Goal: Contribute content

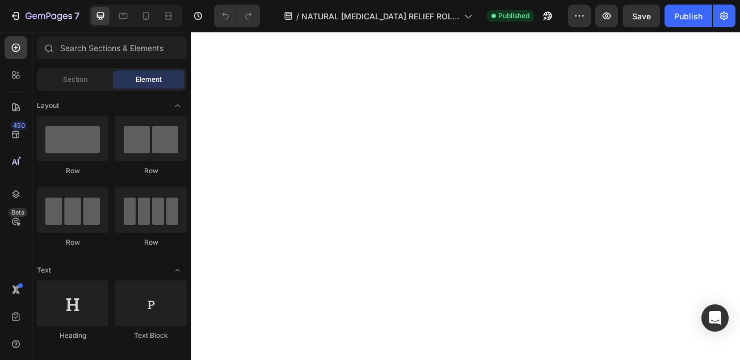
scroll to position [2896, 0]
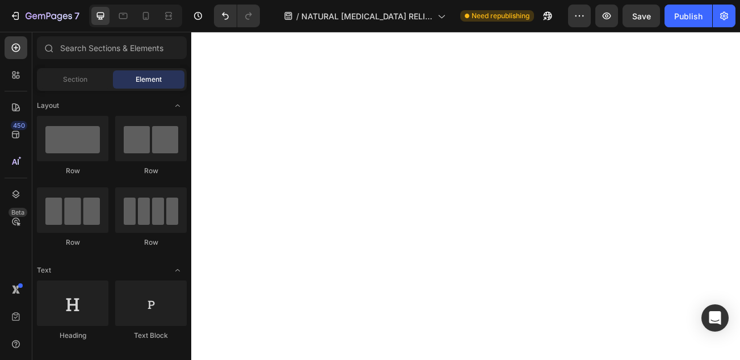
scroll to position [3042, 0]
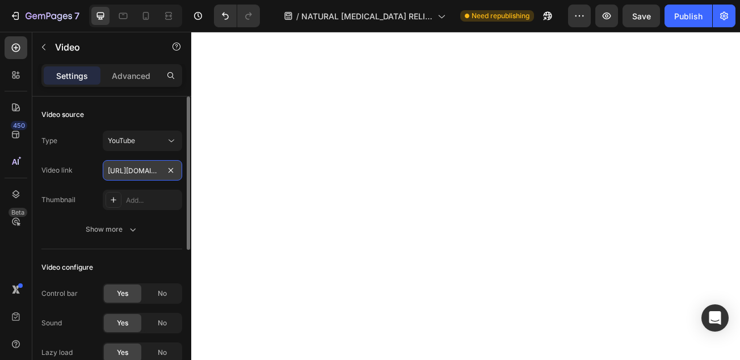
click at [146, 171] on input "[URL][DOMAIN_NAME]" at bounding box center [142, 170] width 79 height 20
paste input "[URL][DOMAIN_NAME]"
type input "[URL][DOMAIN_NAME]"
click at [95, 164] on div "Video link [URL][DOMAIN_NAME]" at bounding box center [111, 170] width 141 height 20
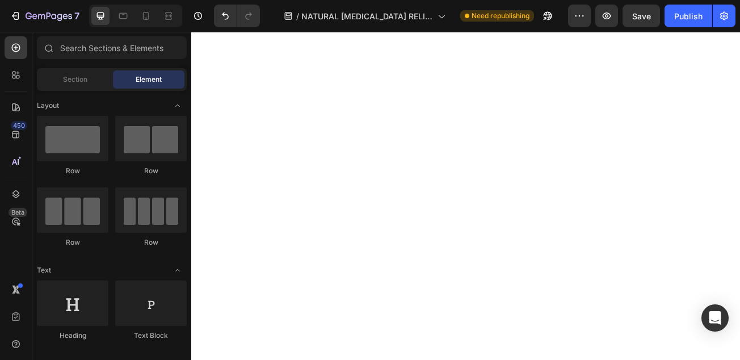
scroll to position [2951, 0]
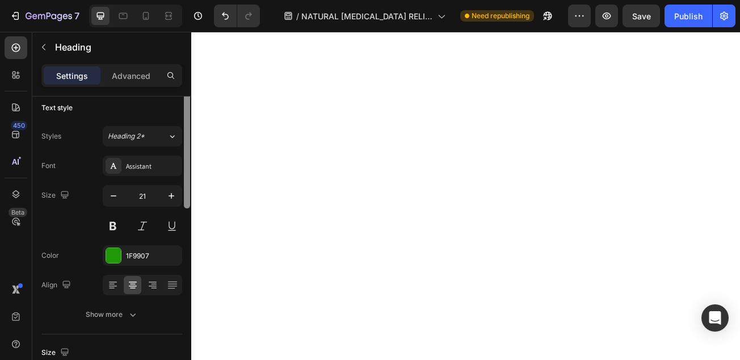
scroll to position [0, 0]
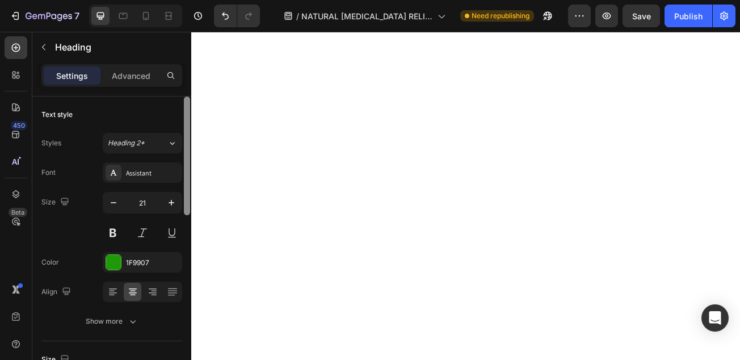
click at [188, 108] on div at bounding box center [187, 156] width 6 height 119
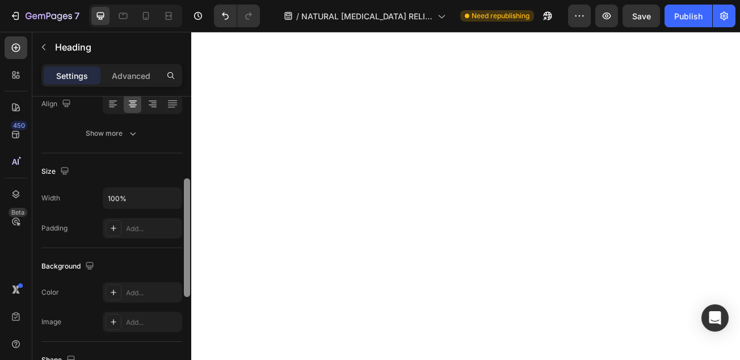
scroll to position [192, 0]
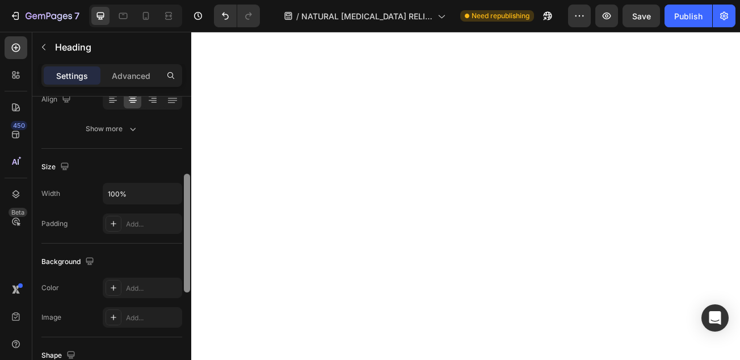
drag, startPoint x: 379, startPoint y: 140, endPoint x: 193, endPoint y: 291, distance: 239.7
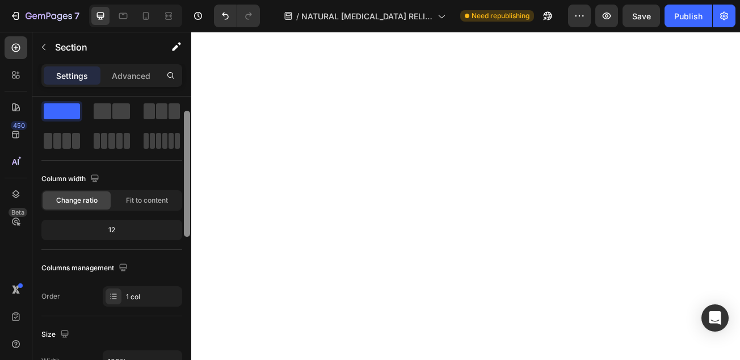
scroll to position [24, 0]
drag, startPoint x: 186, startPoint y: 222, endPoint x: 191, endPoint y: 111, distance: 110.8
click at [191, 0] on div "7 / NATURAL [MEDICAL_DATA] RELIEF ROLLER Need republishing Preview Save Publish…" at bounding box center [370, 0] width 740 height 0
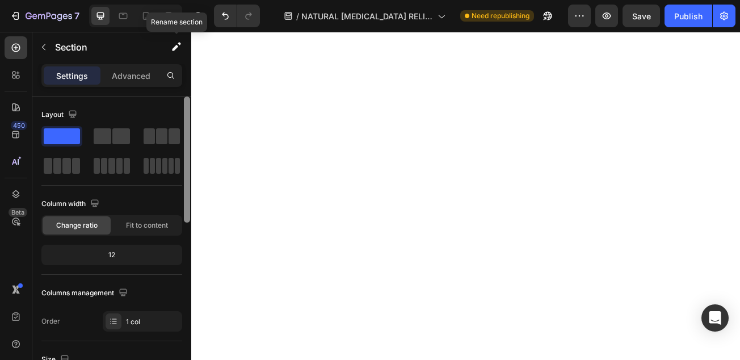
drag, startPoint x: 379, startPoint y: 149, endPoint x: 193, endPoint y: 75, distance: 200.5
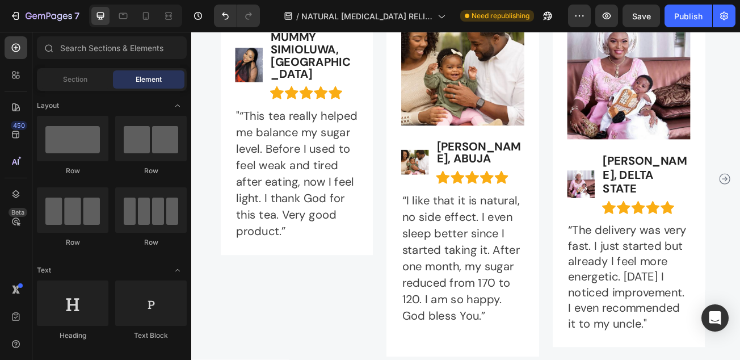
scroll to position [11001, 0]
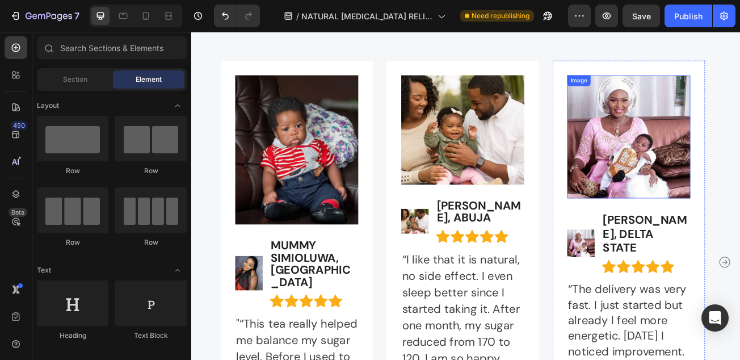
click at [696, 136] on img at bounding box center [733, 162] width 153 height 153
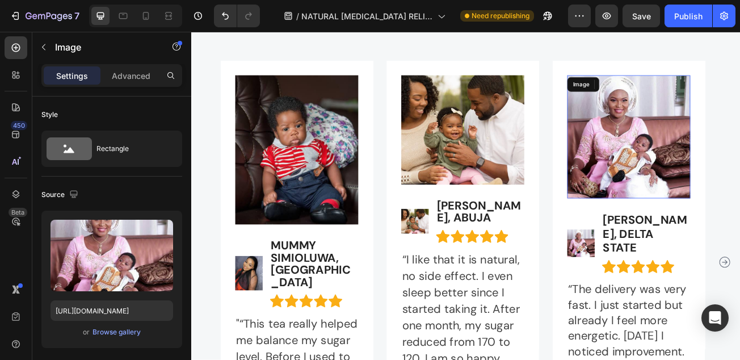
click at [696, 136] on img at bounding box center [733, 162] width 153 height 153
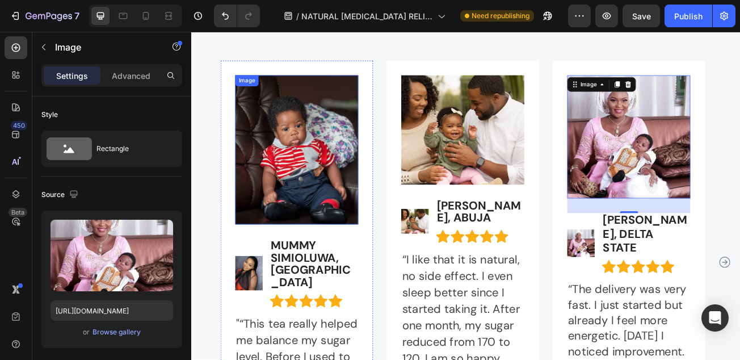
click at [288, 199] on img at bounding box center [321, 178] width 153 height 185
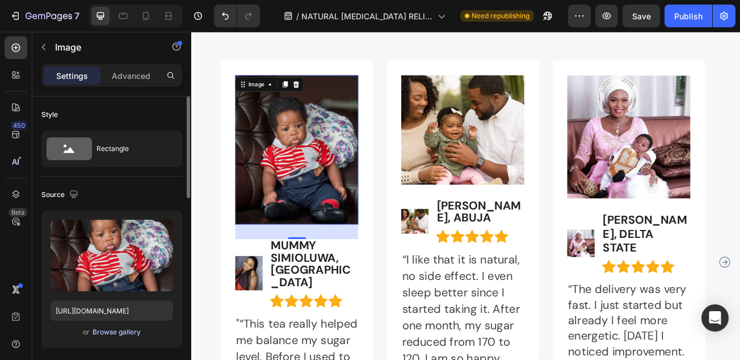
click at [103, 333] on div "Browse gallery" at bounding box center [117, 332] width 48 height 10
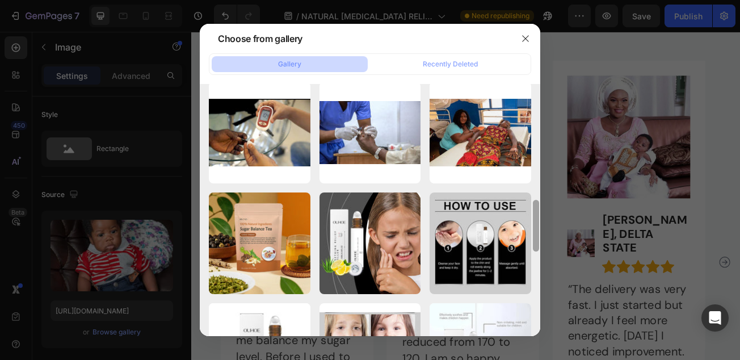
drag, startPoint x: 538, startPoint y: 141, endPoint x: 536, endPoint y: 355, distance: 214.0
click at [536, 355] on div "Choose from gallery Gallery Recently Deleted WhatsApp Image 2025-...57.jpeg 113…" at bounding box center [370, 180] width 740 height 360
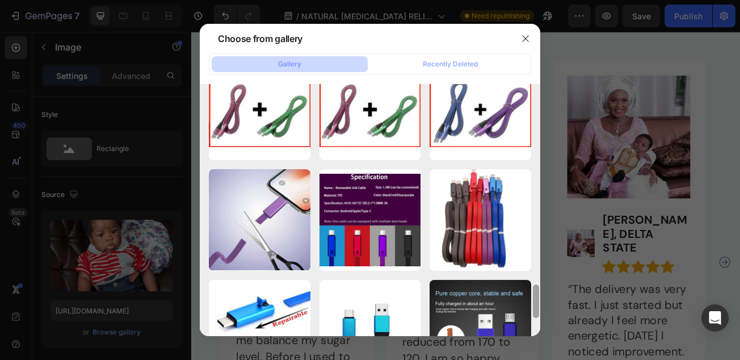
scroll to position [1377, 0]
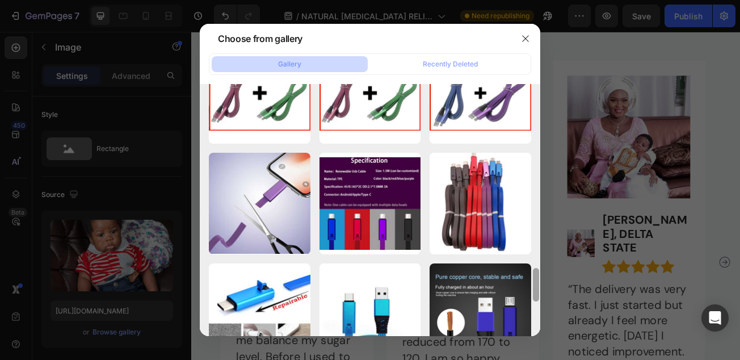
drag, startPoint x: 536, startPoint y: 219, endPoint x: 532, endPoint y: 385, distance: 166.4
click at [532, 0] on html "7 / NATURAL [MEDICAL_DATA] RELIEF ROLLER Need republishing Preview Save Publish…" at bounding box center [370, 0] width 740 height 0
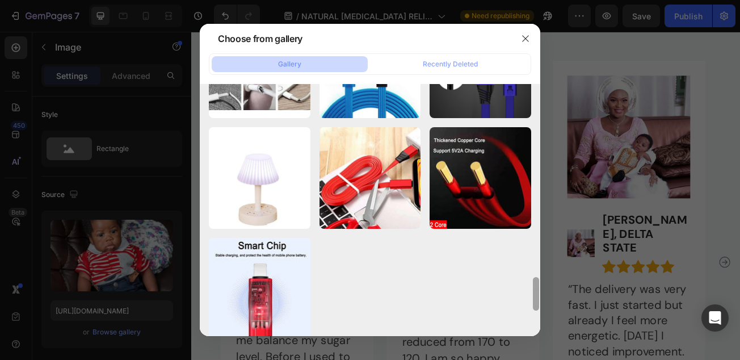
scroll to position [1635, 0]
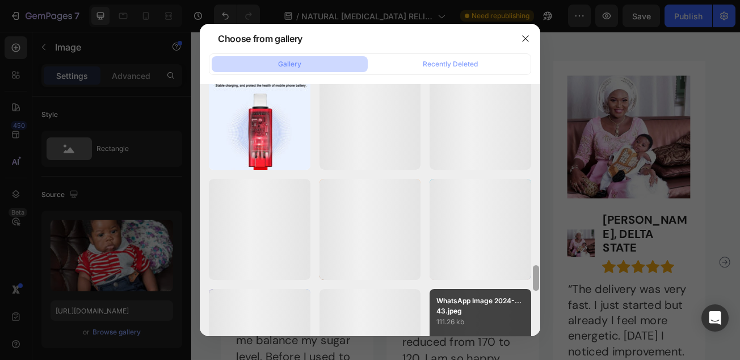
drag, startPoint x: 537, startPoint y: 278, endPoint x: 502, endPoint y: 335, distance: 67.3
click at [502, 335] on div "WhatsApp Image 2025-...57.jpeg 113.82 kb WhatsApp Image 2025-...1).jpeg 99.06 k…" at bounding box center [370, 210] width 341 height 252
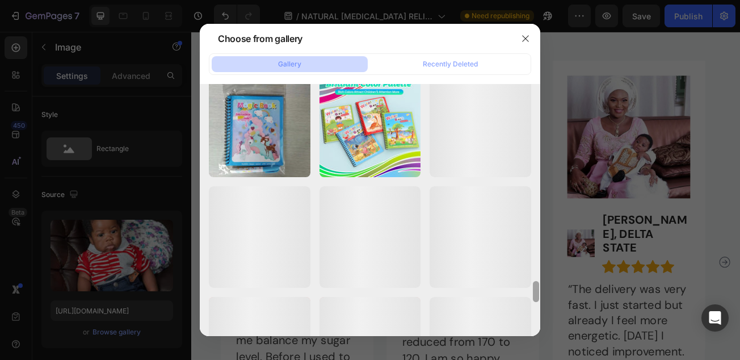
scroll to position [2333, 0]
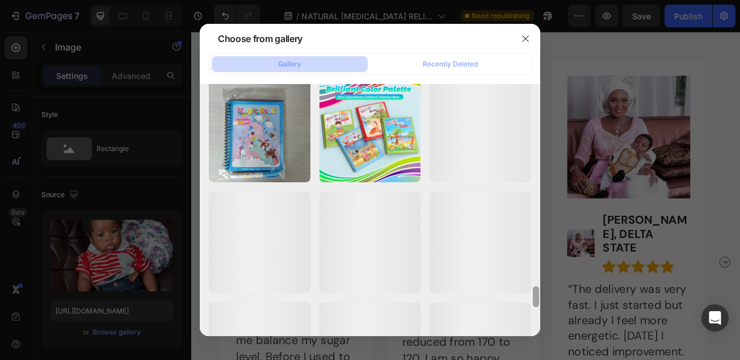
drag, startPoint x: 537, startPoint y: 282, endPoint x: 531, endPoint y: 336, distance: 54.9
click at [531, 336] on div "Choose from gallery Gallery Recently Deleted WhatsApp Image 2025-...57.jpeg 113…" at bounding box center [370, 180] width 740 height 360
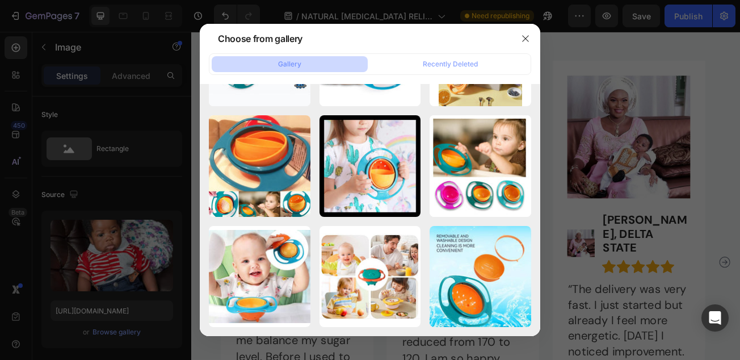
scroll to position [2885, 0]
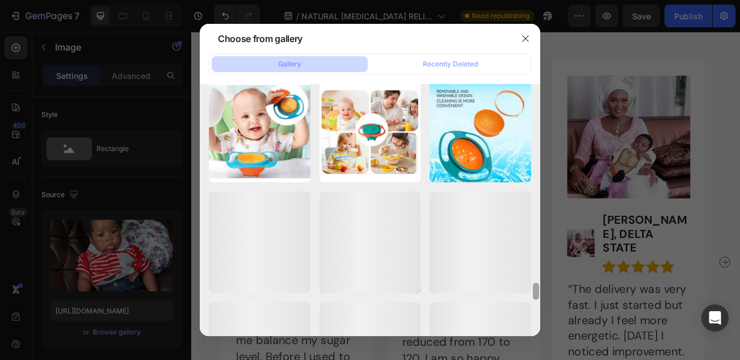
drag, startPoint x: 537, startPoint y: 284, endPoint x: 540, endPoint y: 330, distance: 46.7
click at [540, 330] on div "Choose from gallery Gallery Recently Deleted WhatsApp Image 2025-...57.jpeg 113…" at bounding box center [370, 180] width 740 height 360
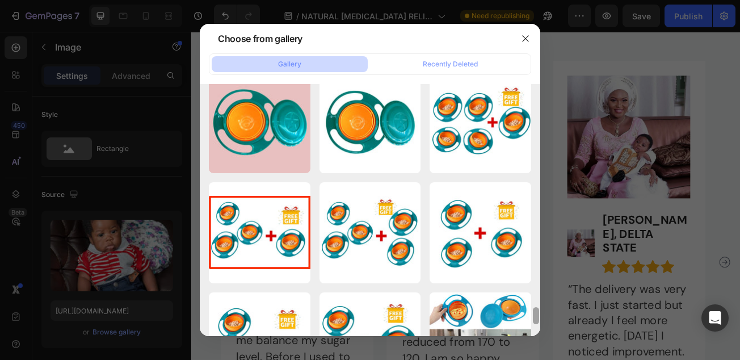
scroll to position [3124, 0]
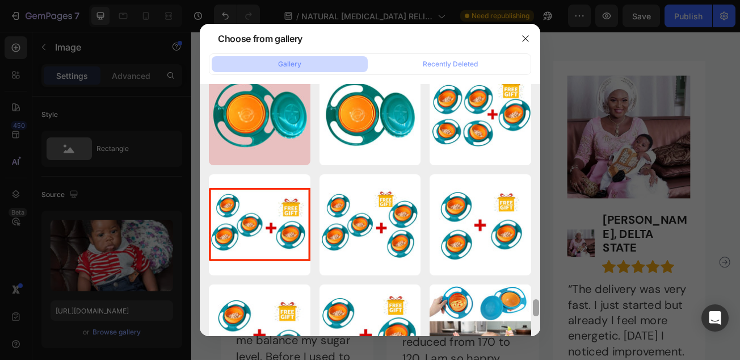
drag, startPoint x: 536, startPoint y: 291, endPoint x: 536, endPoint y: 308, distance: 16.5
click at [536, 308] on div at bounding box center [536, 307] width 6 height 17
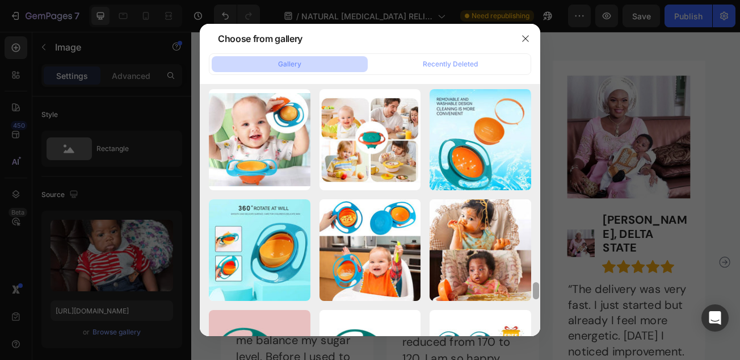
drag, startPoint x: 536, startPoint y: 303, endPoint x: 533, endPoint y: 288, distance: 15.7
click at [533, 288] on div at bounding box center [536, 290] width 6 height 17
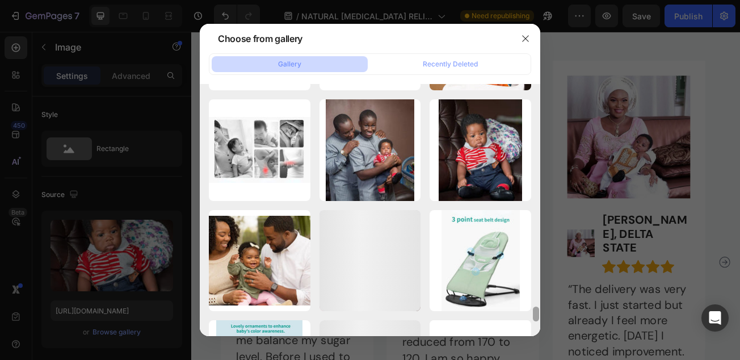
scroll to position [3436, 0]
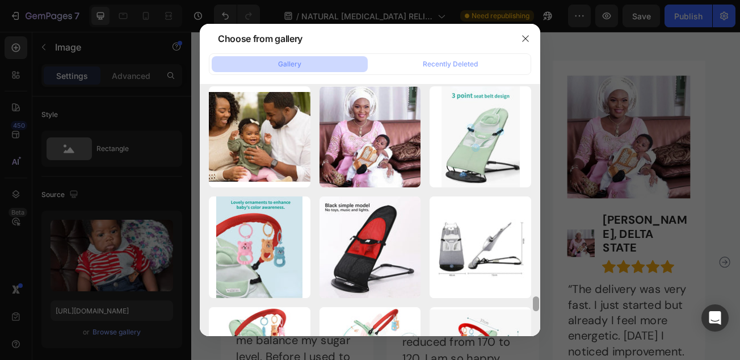
drag, startPoint x: 536, startPoint y: 289, endPoint x: 536, endPoint y: 333, distance: 43.7
click at [536, 333] on div at bounding box center [536, 210] width 9 height 252
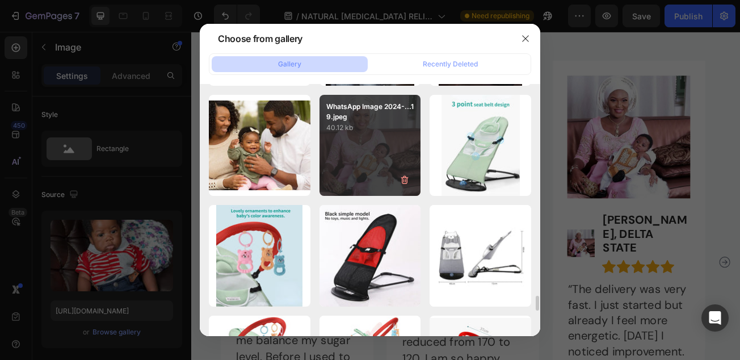
click at [372, 171] on div "WhatsApp Image 2024-...19.jpeg 40.12 kb" at bounding box center [371, 146] width 102 height 102
type input "[URL][DOMAIN_NAME]"
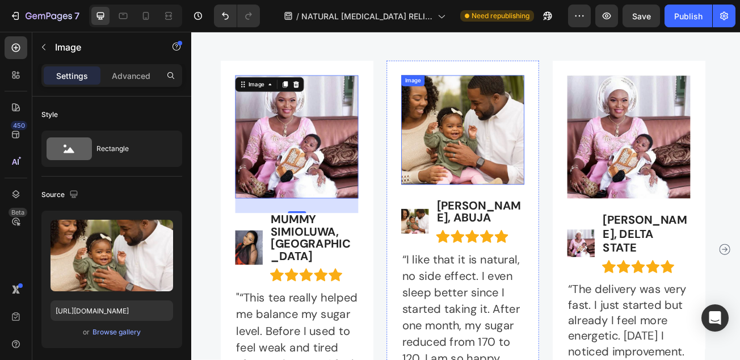
click at [500, 139] on img at bounding box center [527, 154] width 153 height 136
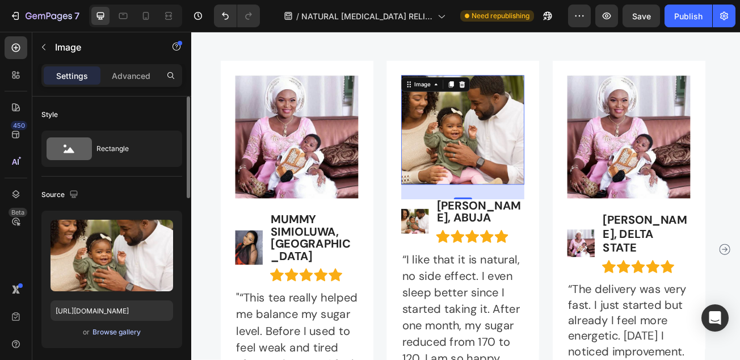
click at [119, 333] on div "Browse gallery" at bounding box center [117, 332] width 48 height 10
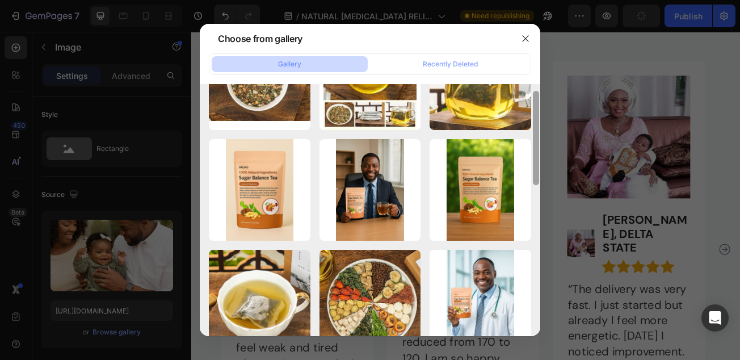
drag, startPoint x: 538, startPoint y: 161, endPoint x: 534, endPoint y: 273, distance: 111.9
click at [534, 185] on div at bounding box center [536, 138] width 6 height 94
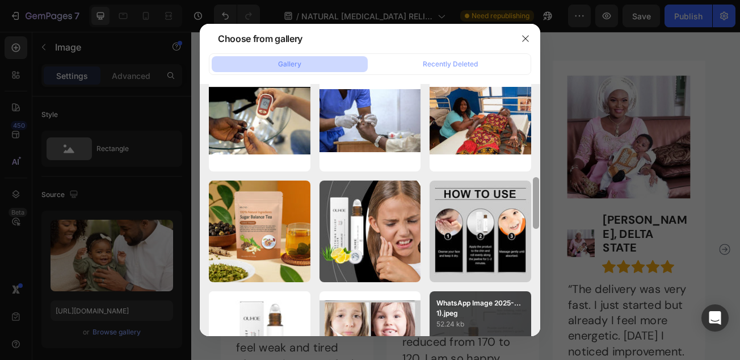
scroll to position [585, 0]
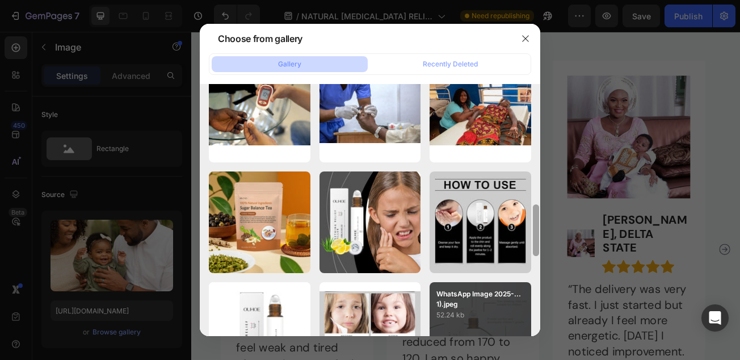
drag, startPoint x: 535, startPoint y: 223, endPoint x: 526, endPoint y: 332, distance: 109.4
click at [526, 332] on div "WhatsApp Image 2025-...57.jpeg 113.82 kb WhatsApp Image 2025-...1).jpeg 99.06 k…" at bounding box center [370, 210] width 341 height 252
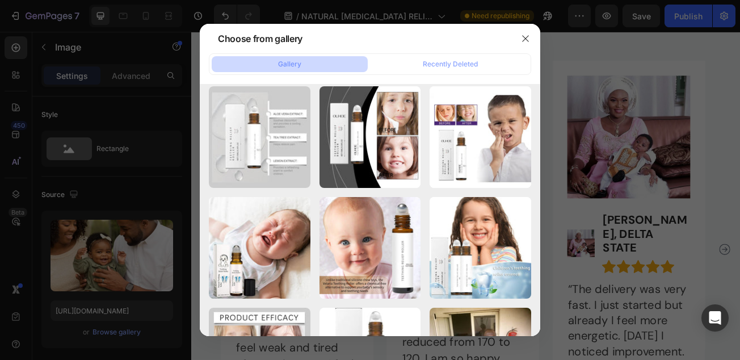
scroll to position [1037, 0]
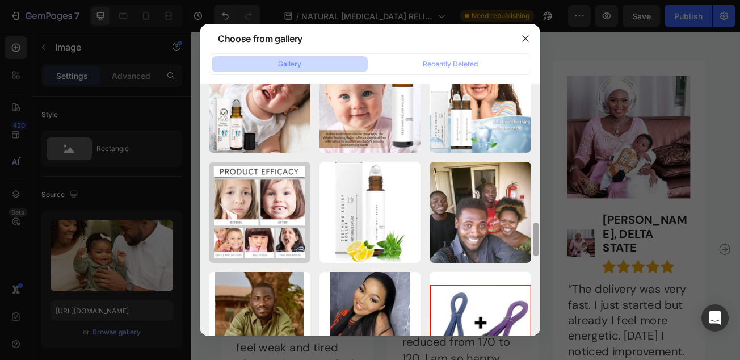
drag, startPoint x: 538, startPoint y: 232, endPoint x: 539, endPoint y: 325, distance: 93.1
click at [539, 325] on div at bounding box center [536, 210] width 9 height 252
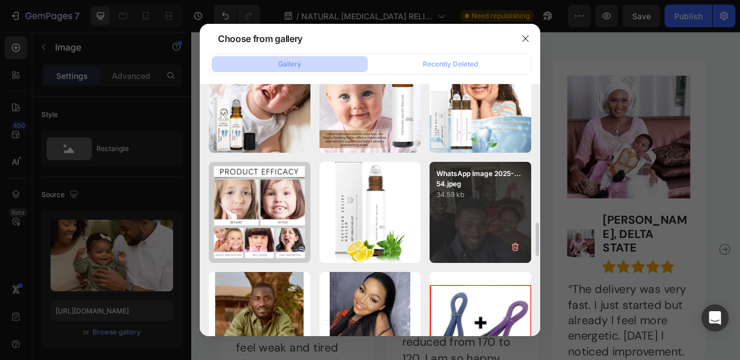
click at [476, 226] on div "WhatsApp Image 2025-...54.jpeg 34.59 kb" at bounding box center [481, 213] width 102 height 102
type input "[URL][DOMAIN_NAME]"
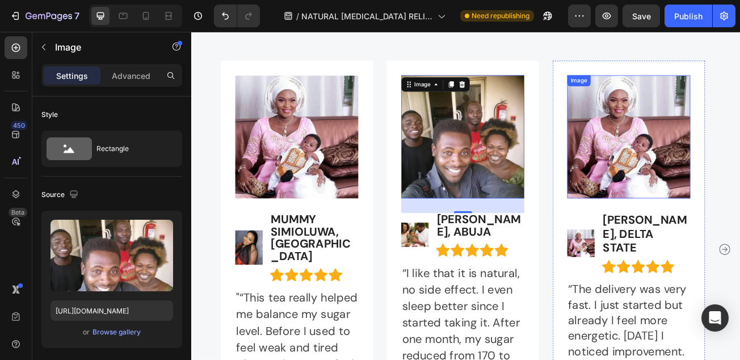
click at [740, 185] on img at bounding box center [733, 162] width 153 height 153
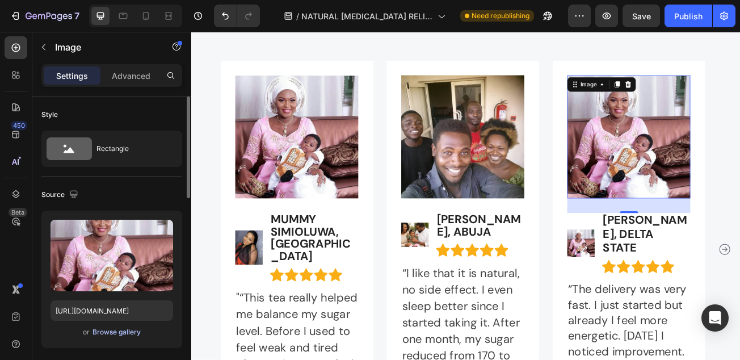
click at [99, 333] on div "Browse gallery" at bounding box center [117, 332] width 48 height 10
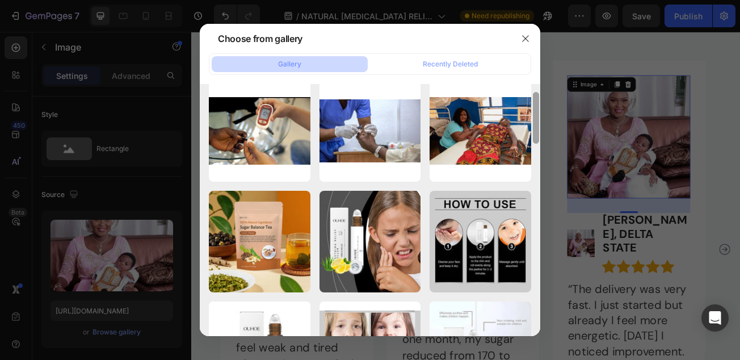
drag, startPoint x: 537, startPoint y: 118, endPoint x: 538, endPoint y: 333, distance: 215.1
click at [538, 246] on div at bounding box center [536, 120] width 9 height 252
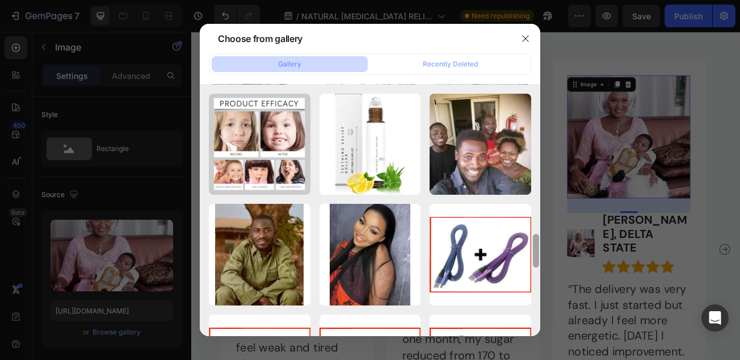
scroll to position [1110, 0]
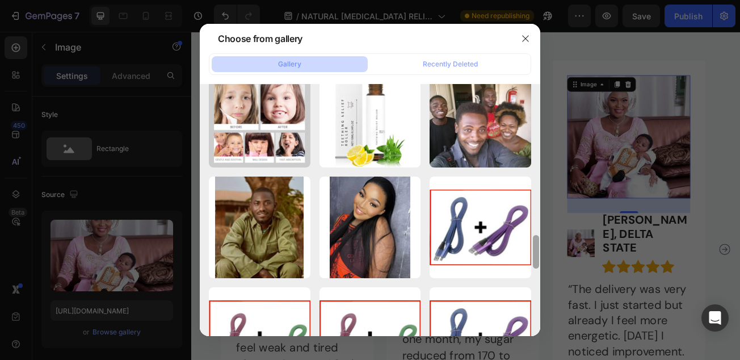
drag, startPoint x: 535, startPoint y: 212, endPoint x: 542, endPoint y: 327, distance: 114.9
click at [542, 327] on div "Choose from gallery Gallery Recently Deleted WhatsApp Image 2025-...57.jpeg 113…" at bounding box center [370, 180] width 740 height 360
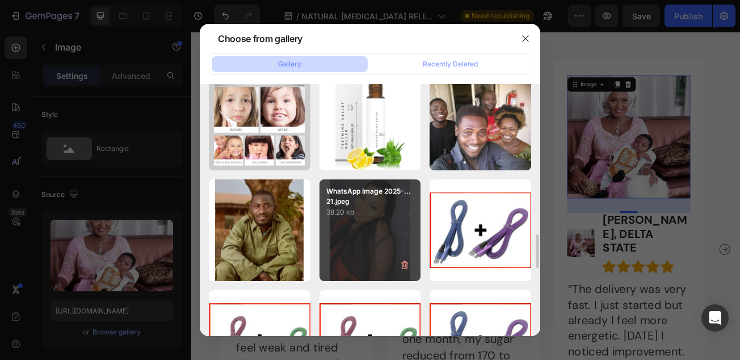
click at [379, 213] on p "38.20 kb" at bounding box center [370, 212] width 88 height 11
type input "[URL][DOMAIN_NAME]"
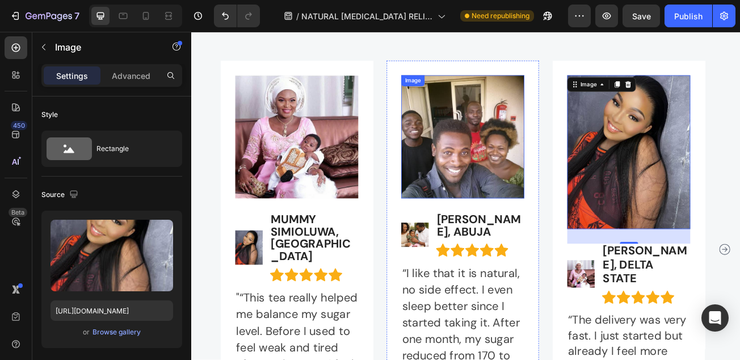
click at [499, 212] on img at bounding box center [527, 162] width 153 height 153
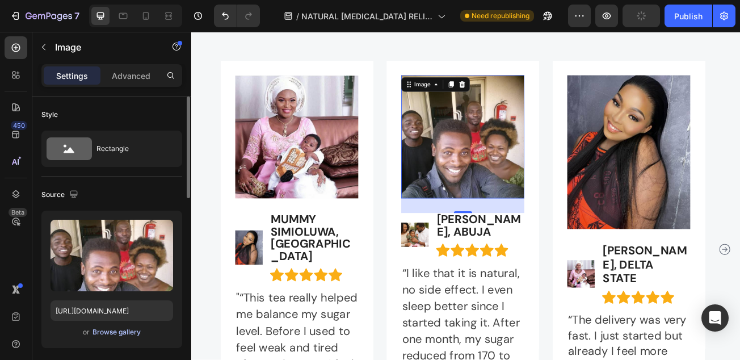
click at [127, 329] on div "Browse gallery" at bounding box center [117, 332] width 48 height 10
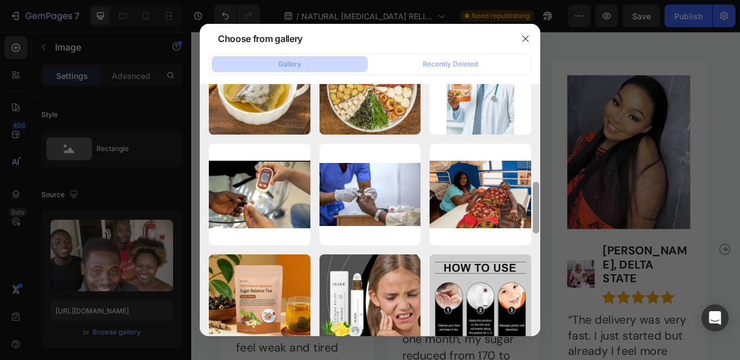
drag, startPoint x: 536, startPoint y: 124, endPoint x: 542, endPoint y: 313, distance: 189.1
click at [542, 313] on div "Choose from gallery Gallery Recently Deleted WhatsApp Image 2025-...57.jpeg 113…" at bounding box center [370, 180] width 740 height 360
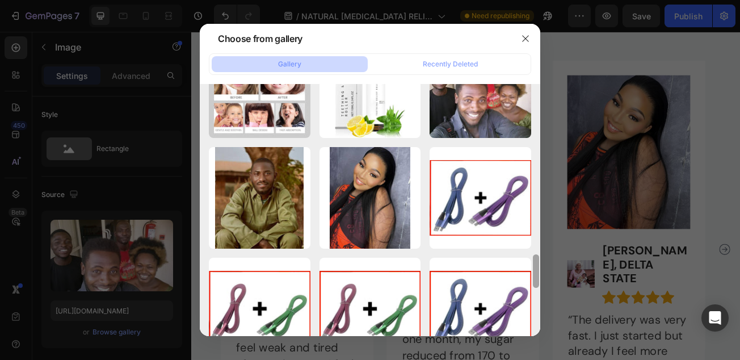
scroll to position [1208, 0]
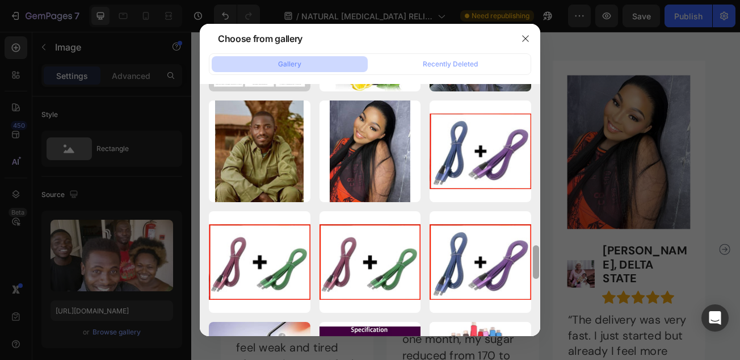
drag, startPoint x: 536, startPoint y: 207, endPoint x: 547, endPoint y: 352, distance: 145.7
click at [547, 353] on div "Choose from gallery Gallery Recently Deleted WhatsApp Image 2025-...57.jpeg 113…" at bounding box center [370, 180] width 740 height 360
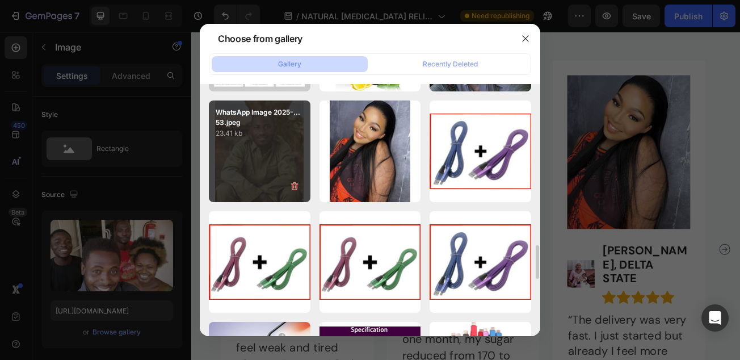
click at [242, 152] on div "WhatsApp Image 2025-...53.jpeg 23.41 kb" at bounding box center [260, 151] width 102 height 102
type input "[URL][DOMAIN_NAME]"
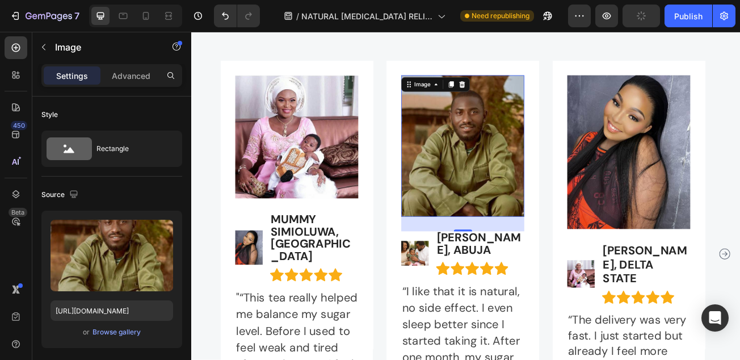
click at [687, 21] on div "Publish" at bounding box center [688, 16] width 28 height 12
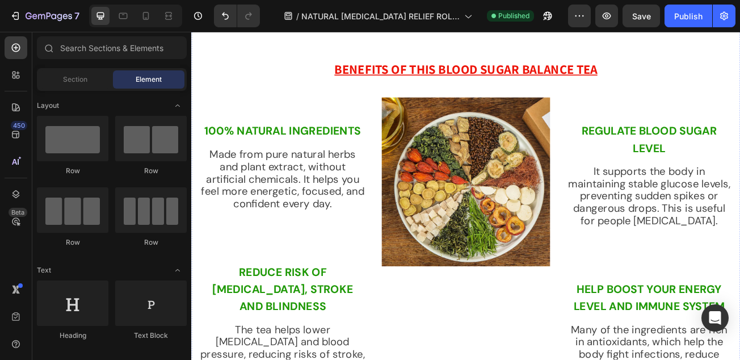
scroll to position [2768, 0]
